Goal: Task Accomplishment & Management: Manage account settings

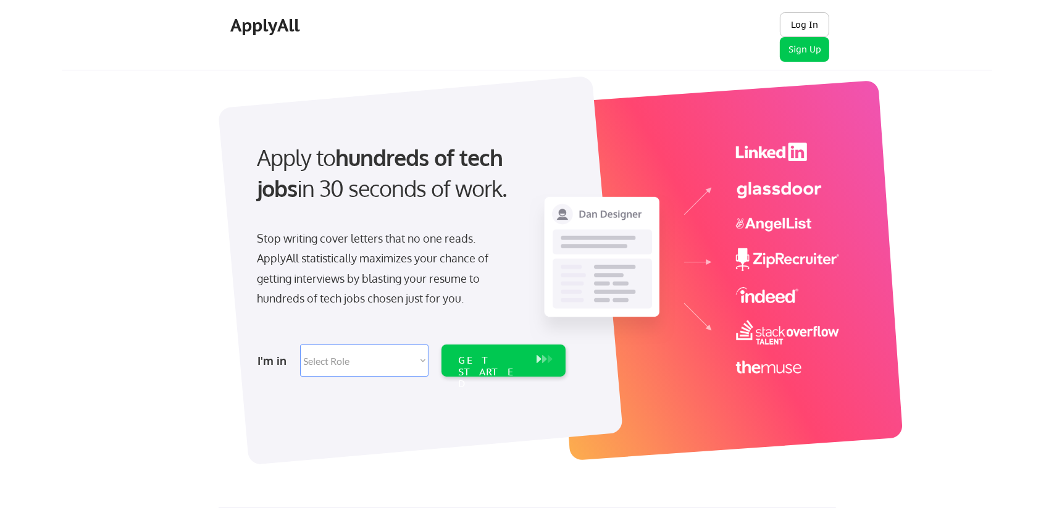
click at [812, 14] on button "Log In" at bounding box center [804, 24] width 49 height 25
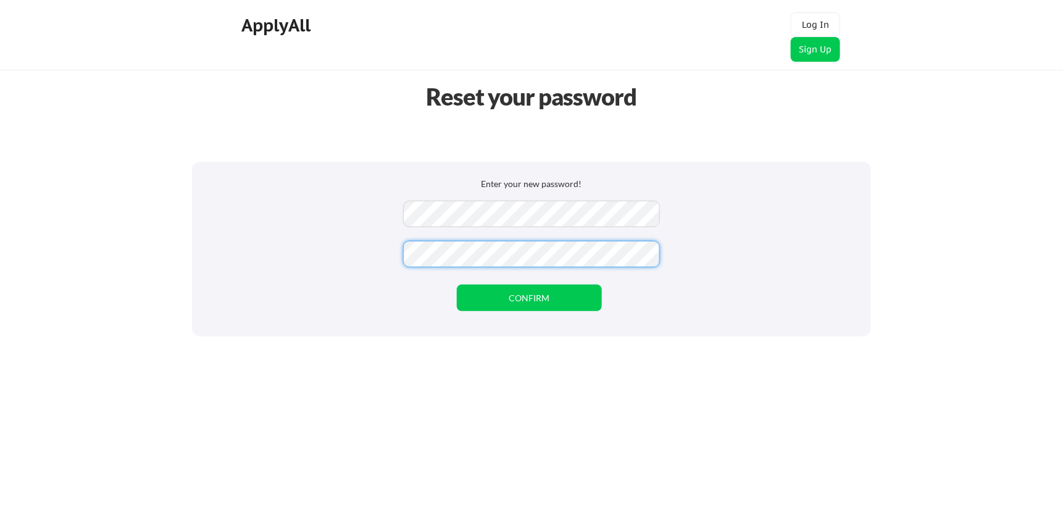
click at [349, 320] on div "Enter your new password! CONFIRM" at bounding box center [531, 249] width 679 height 175
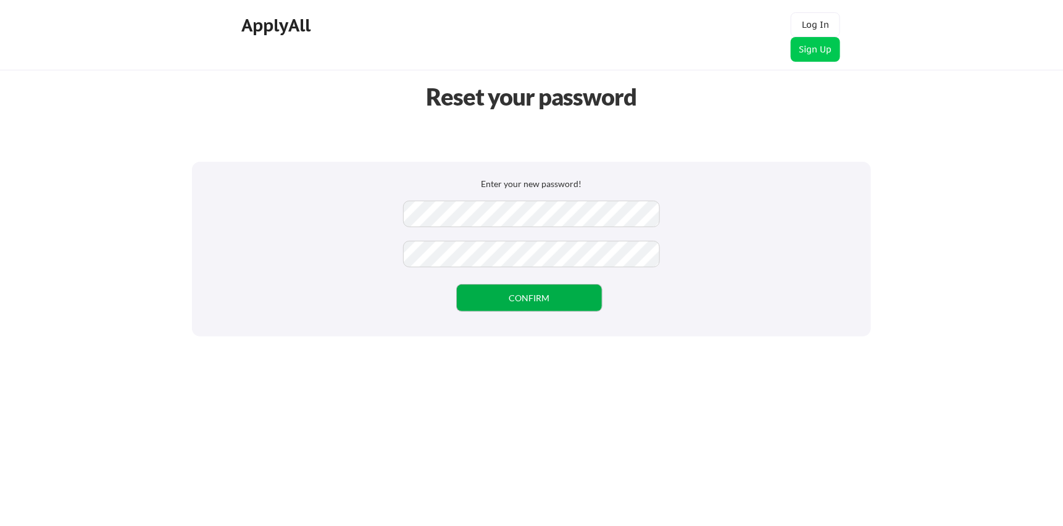
click at [502, 295] on button "CONFIRM" at bounding box center [529, 298] width 145 height 27
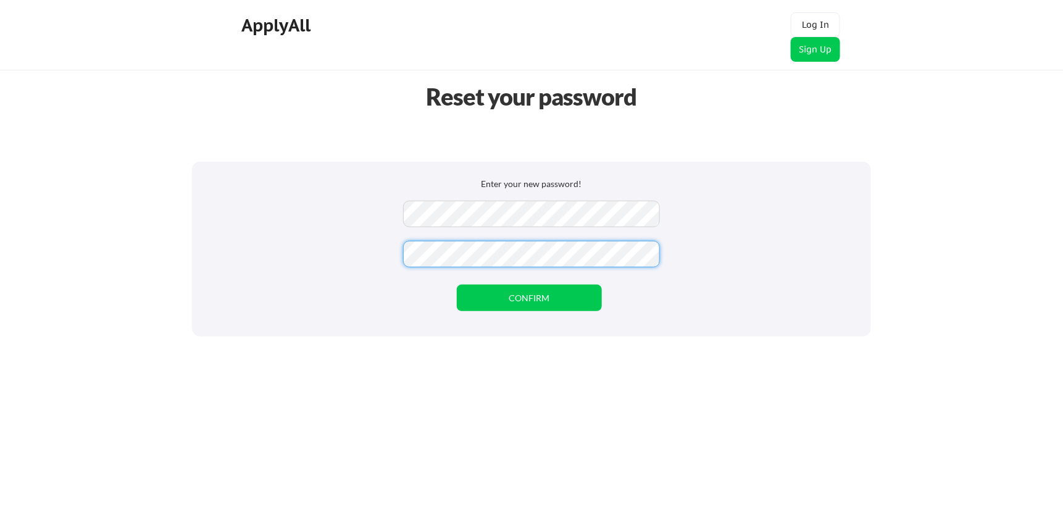
click at [393, 267] on div "Enter your new password! CONFIRM" at bounding box center [531, 249] width 679 height 175
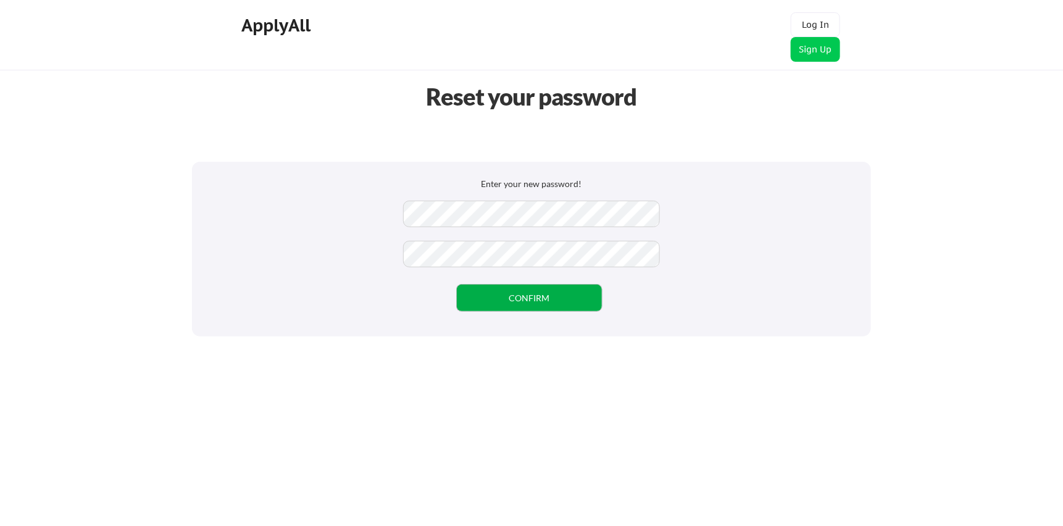
click at [485, 296] on button "CONFIRM" at bounding box center [529, 298] width 145 height 27
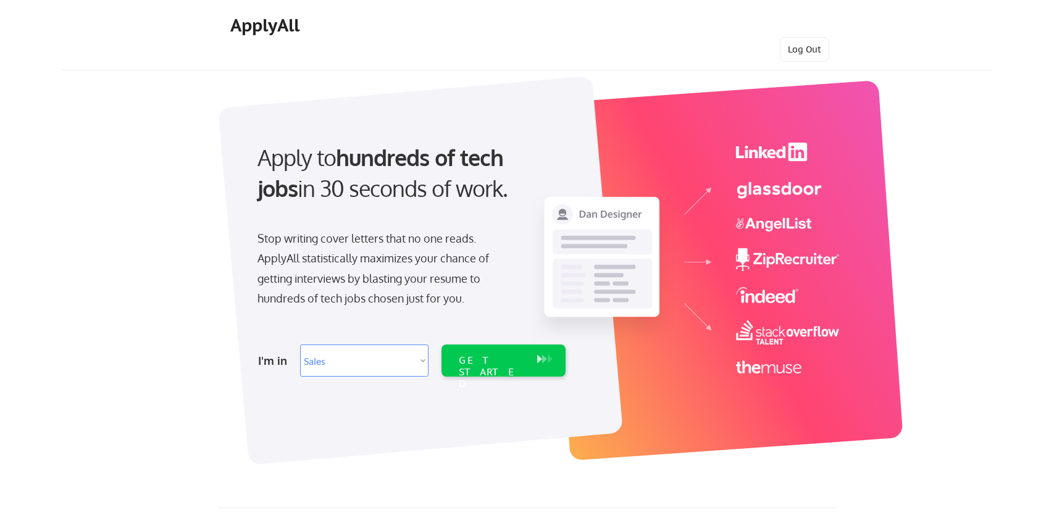
select select ""sales0""
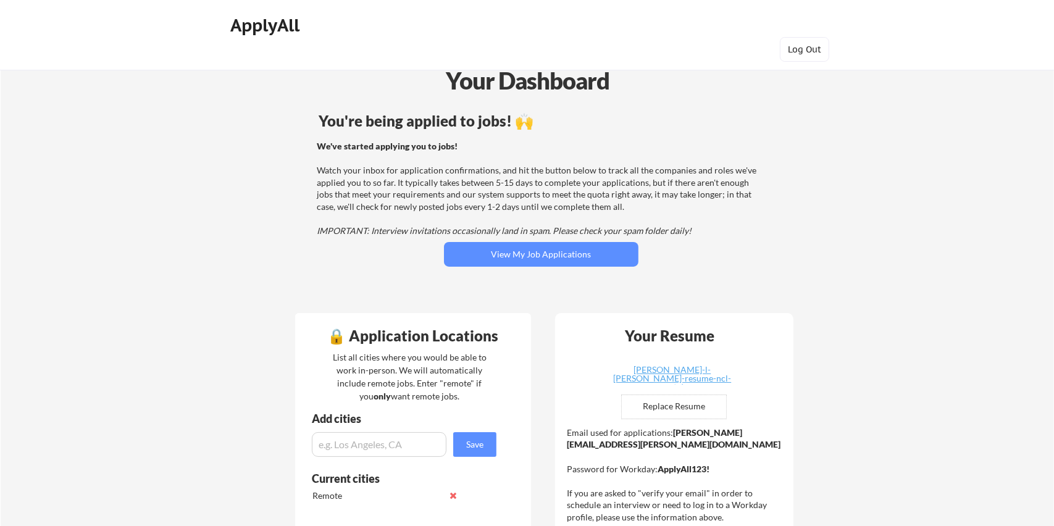
scroll to position [185, 0]
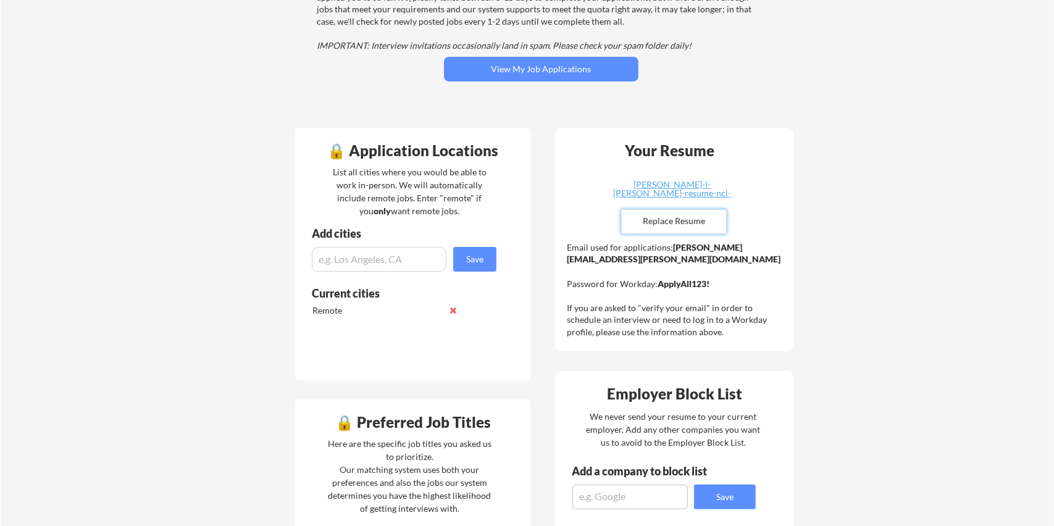
click at [680, 222] on input "file" at bounding box center [674, 221] width 104 height 23
type input "C:\fakepath\[PERSON_NAME] 2025 Resume.pdf"
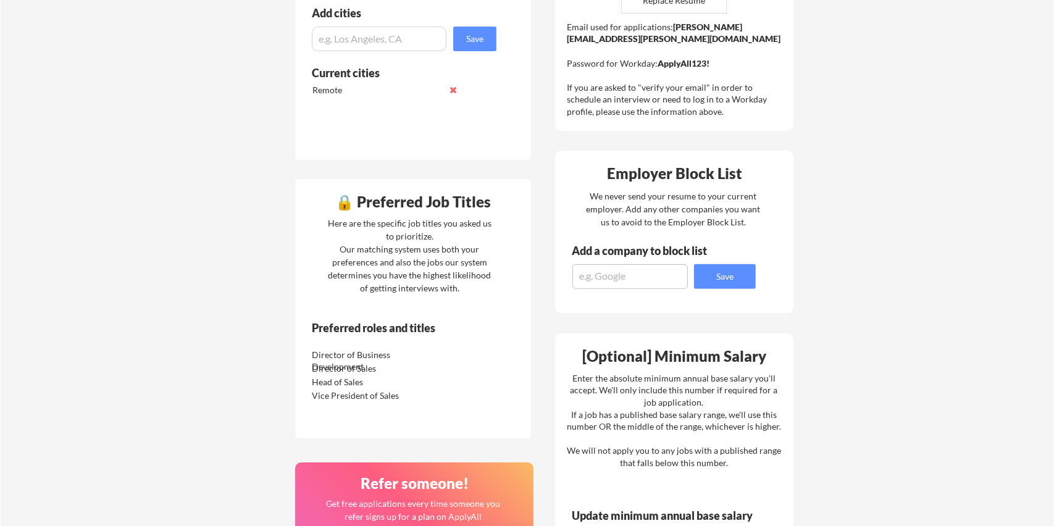
scroll to position [432, 0]
